Goal: Complete application form

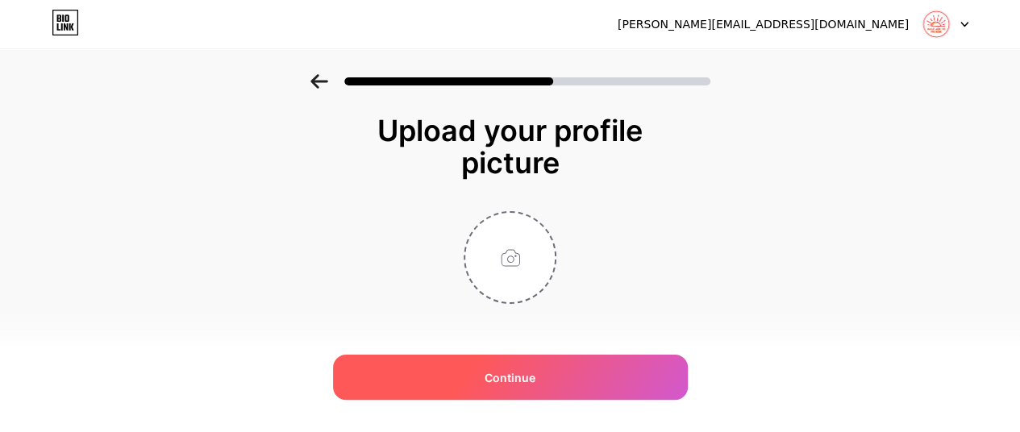
click at [577, 363] on div "Continue" at bounding box center [510, 377] width 355 height 45
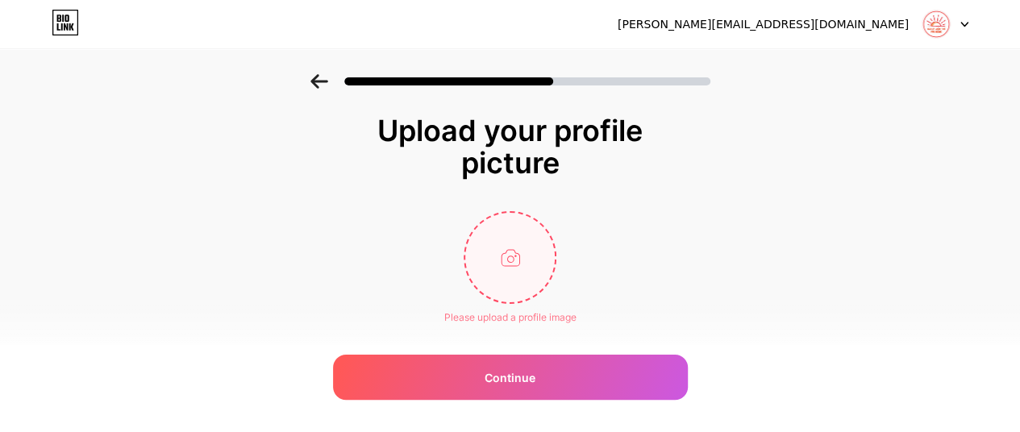
click at [505, 259] on input "file" at bounding box center [509, 257] width 89 height 89
type input "C:\fakepath\IMG_6248.PNG"
click at [530, 227] on input "file" at bounding box center [509, 257] width 89 height 89
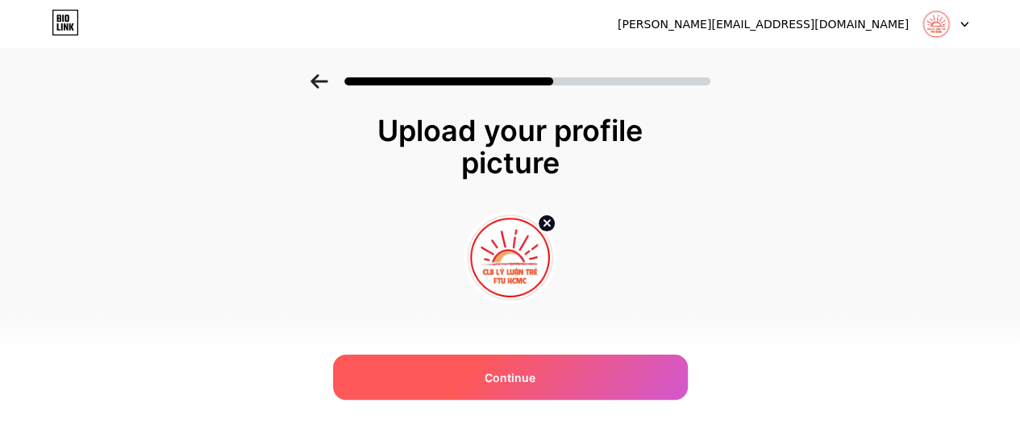
click at [558, 359] on div "Continue" at bounding box center [510, 377] width 355 height 45
click at [643, 393] on div "Continue" at bounding box center [510, 377] width 355 height 45
